Goal: Task Accomplishment & Management: Complete application form

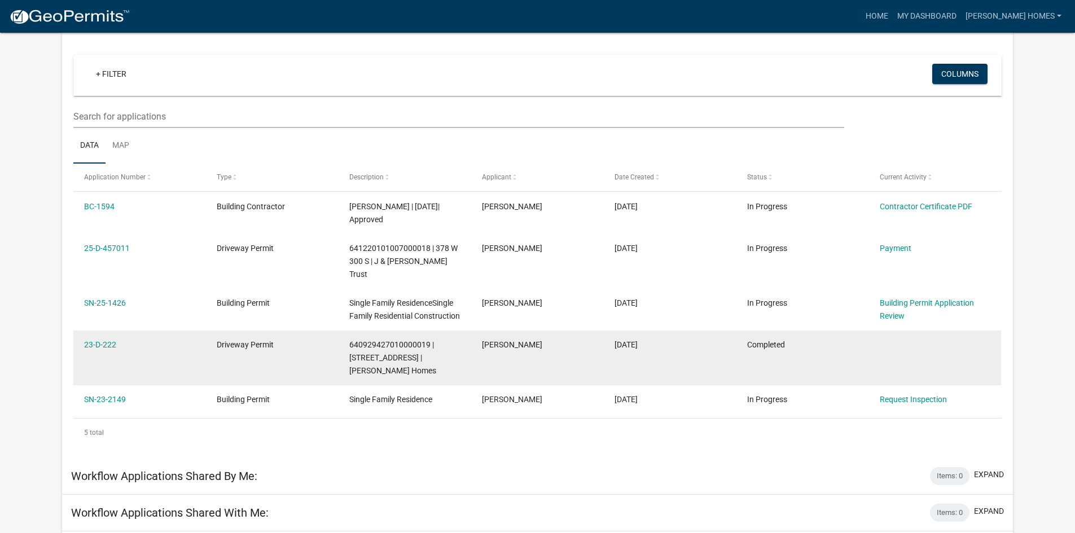
scroll to position [113, 0]
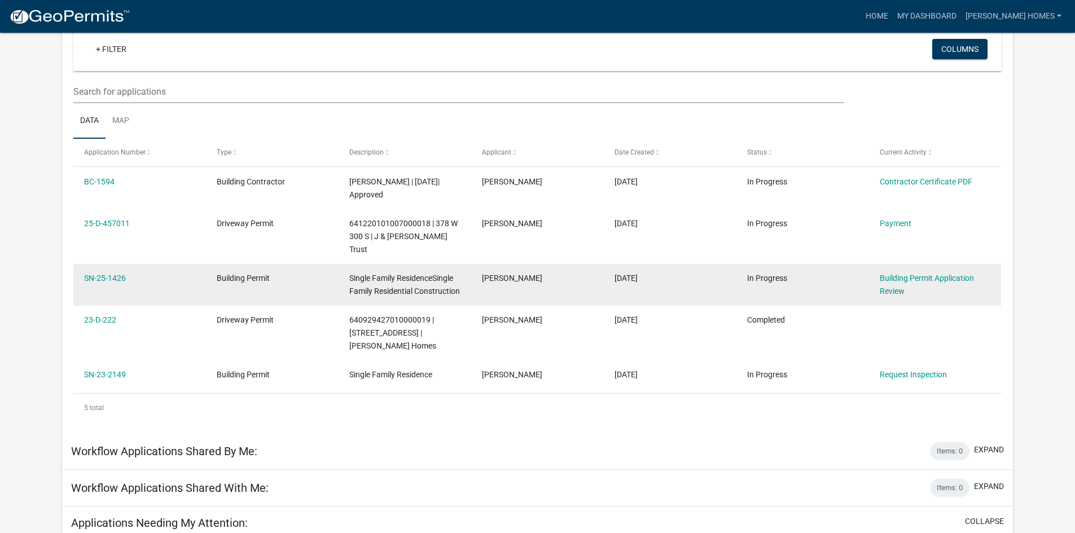
click at [434, 282] on div "Single Family ResidenceSingle Family Residential Construction" at bounding box center [404, 285] width 111 height 26
click at [104, 274] on link "SN-25-1426" at bounding box center [105, 278] width 42 height 9
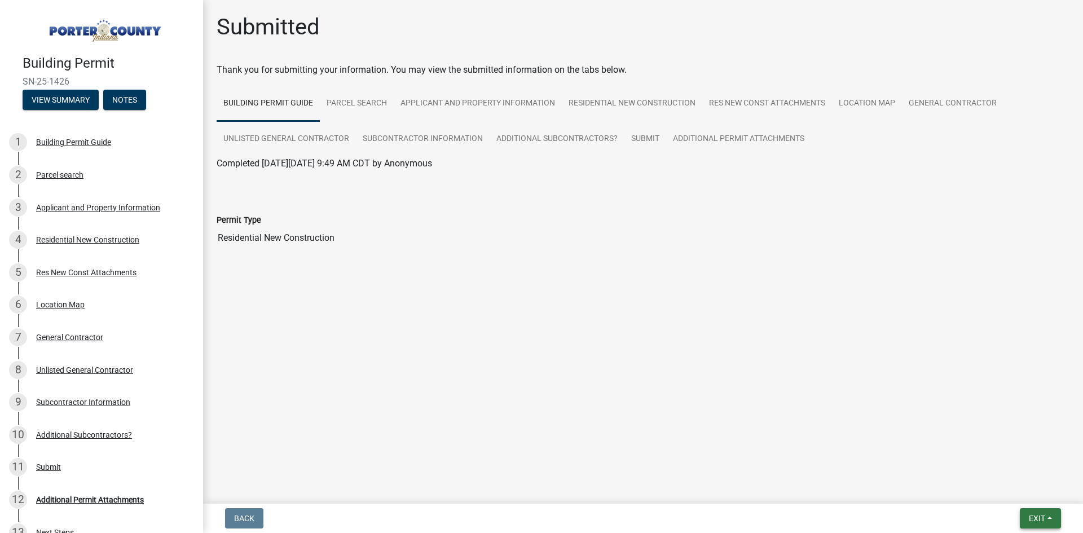
click at [1035, 517] on span "Exit" at bounding box center [1037, 518] width 16 height 9
click at [999, 489] on button "Save & Exit" at bounding box center [1016, 489] width 90 height 27
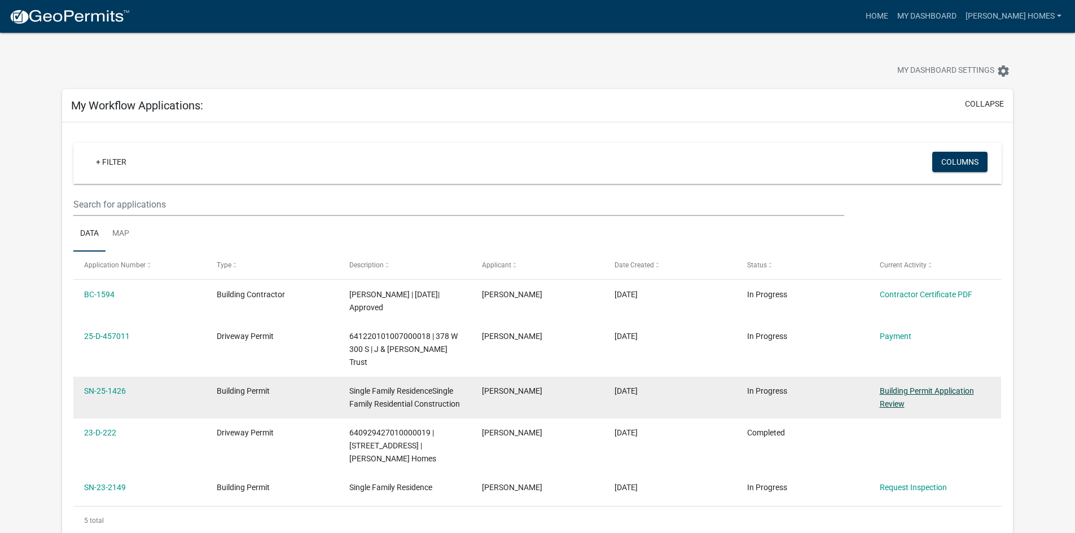
click at [907, 387] on link "Building Permit Application Review" at bounding box center [927, 398] width 94 height 22
